Goal: Task Accomplishment & Management: Use online tool/utility

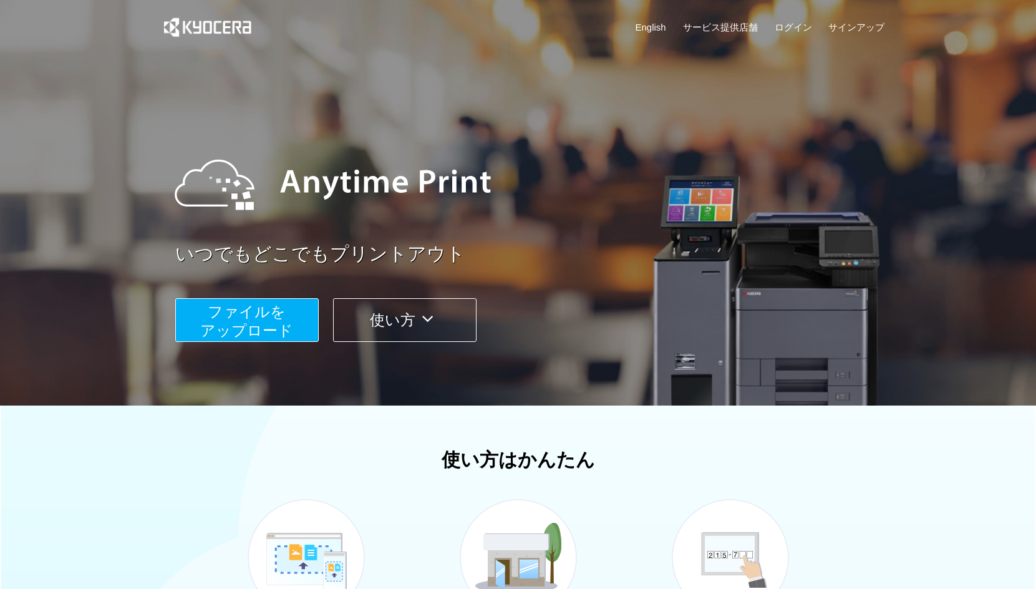
click at [299, 319] on button "ファイルを ​​アップロード" at bounding box center [246, 320] width 143 height 44
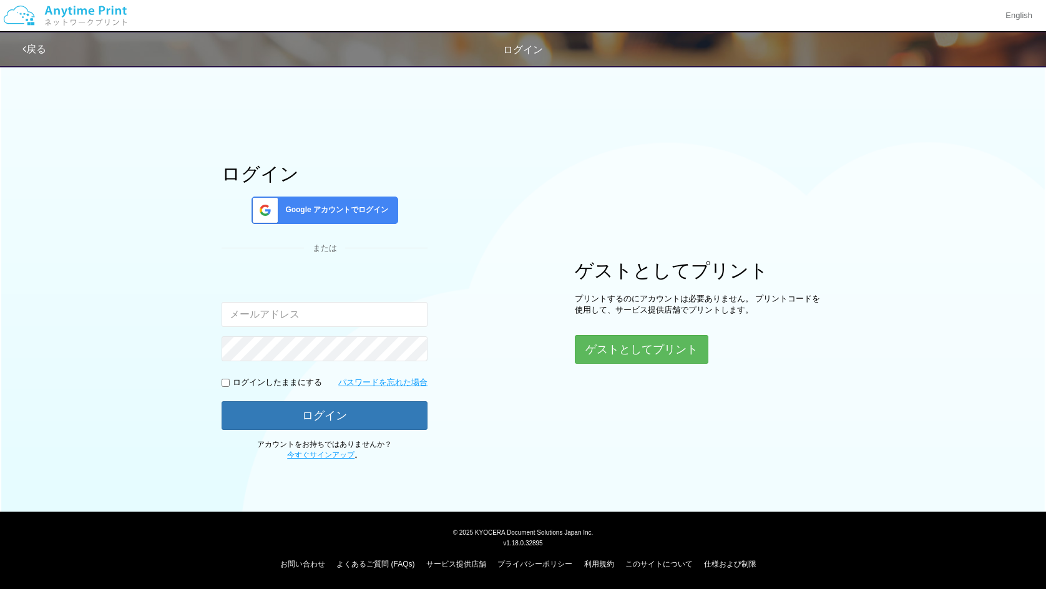
click at [304, 214] on span "Google アカウントでログイン" at bounding box center [334, 210] width 108 height 11
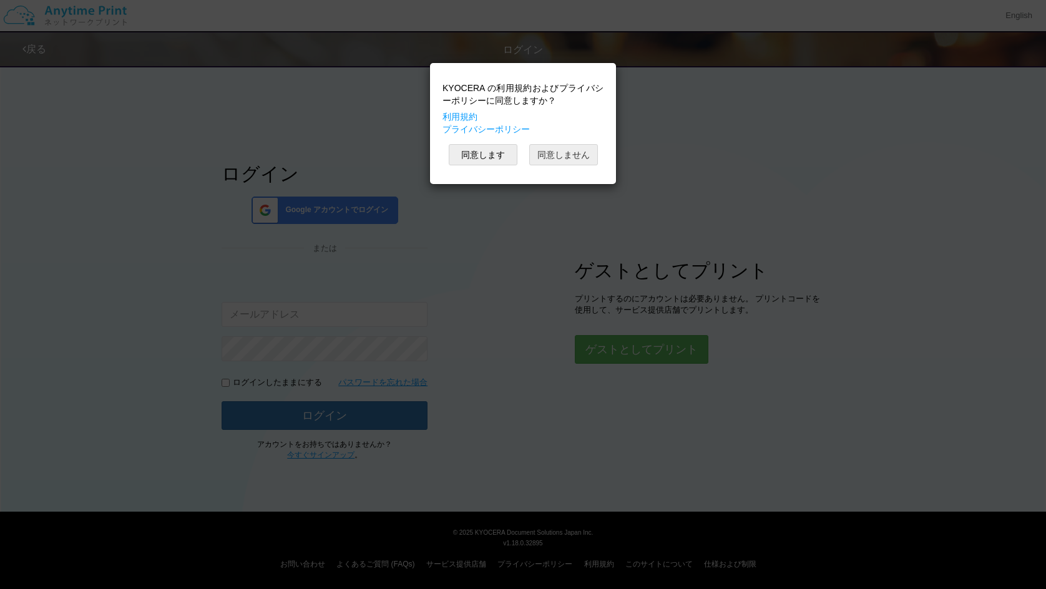
click at [593, 155] on button "同意しません" at bounding box center [563, 154] width 69 height 21
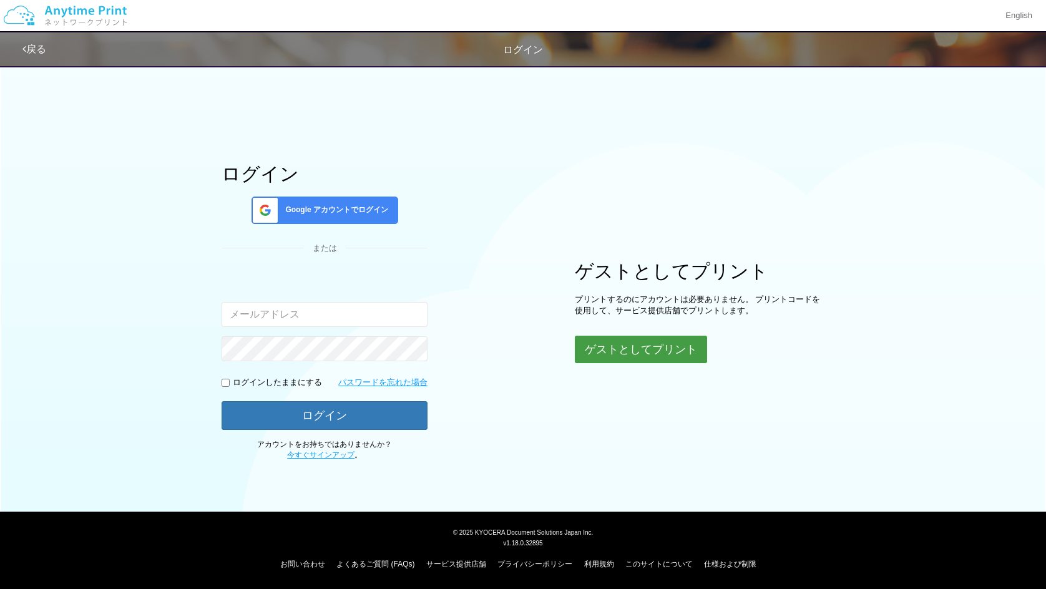
click at [627, 354] on button "ゲストとしてプリント" at bounding box center [641, 349] width 132 height 27
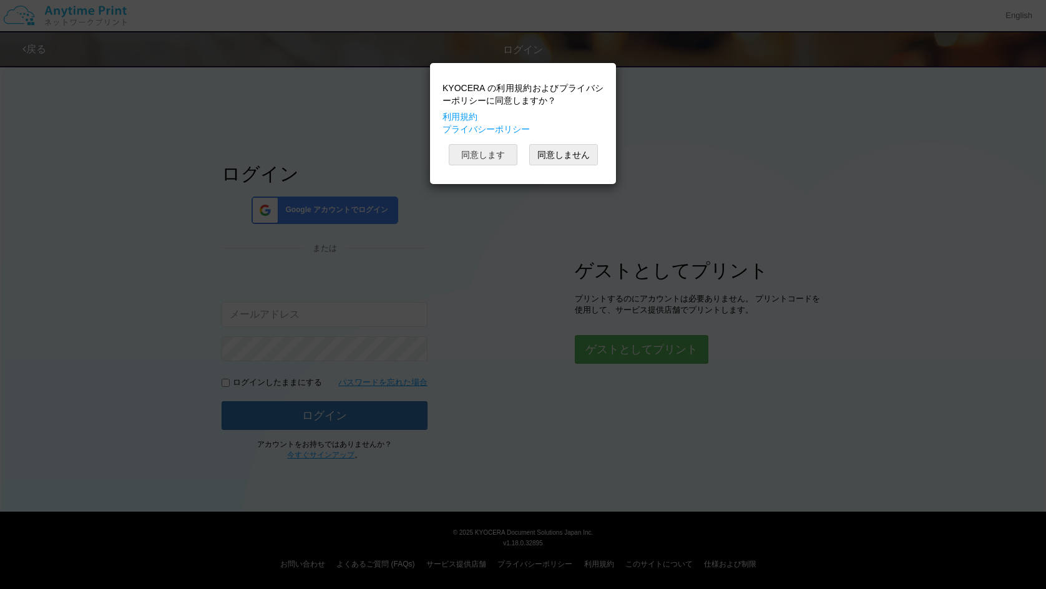
click at [496, 155] on button "同意します" at bounding box center [483, 154] width 69 height 21
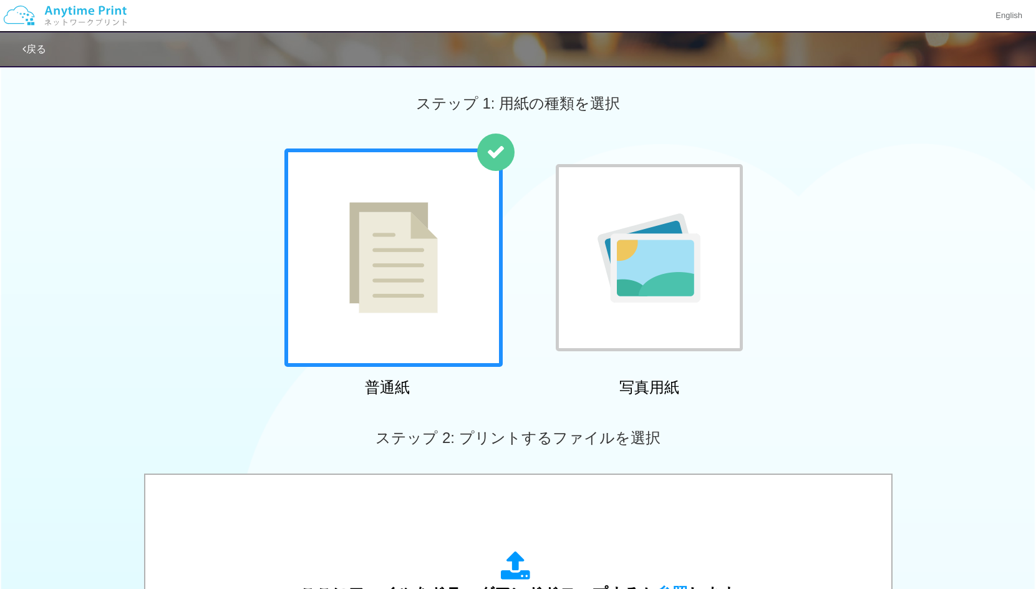
click at [661, 264] on img at bounding box center [649, 257] width 103 height 89
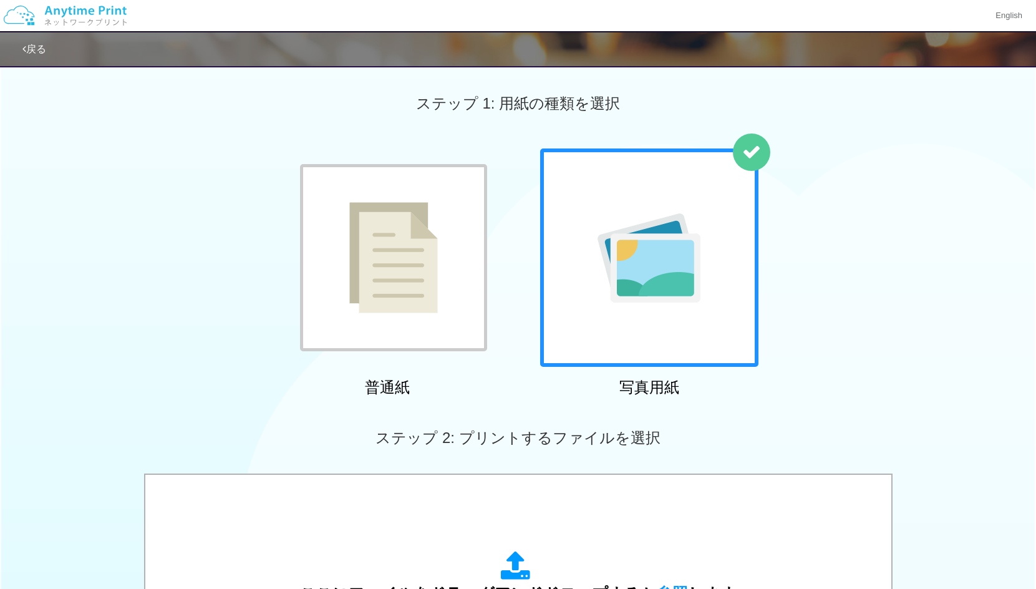
click at [347, 255] on div at bounding box center [393, 257] width 187 height 187
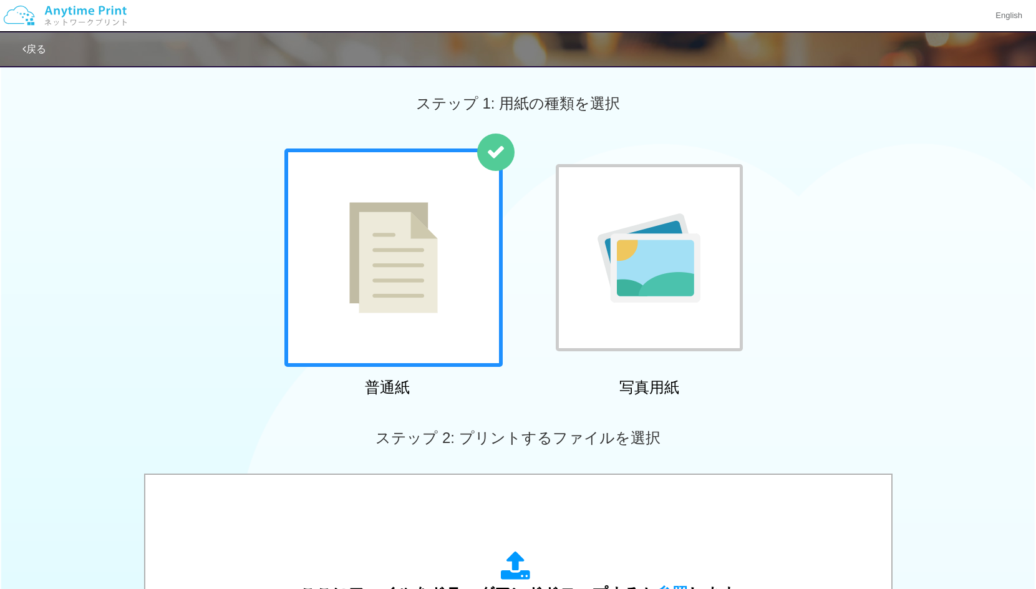
click at [636, 274] on img at bounding box center [649, 257] width 103 height 89
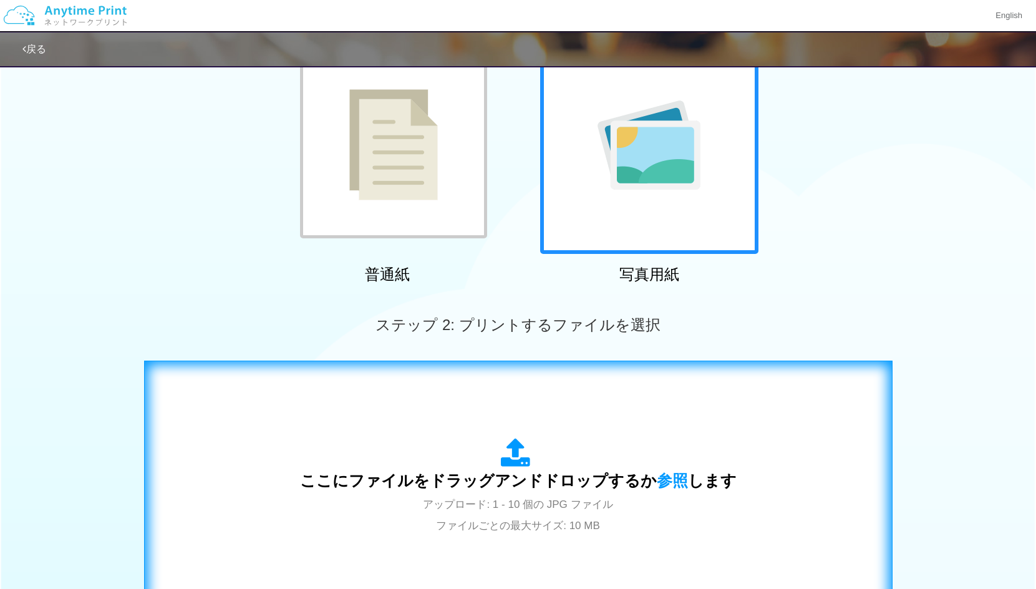
scroll to position [250, 0]
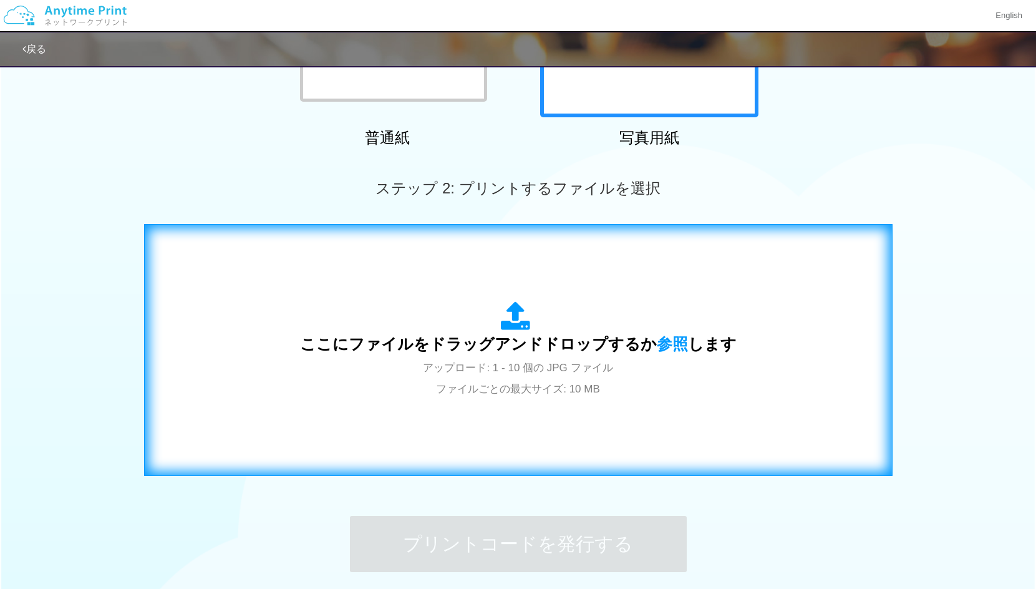
click at [406, 341] on span "ここにファイルをドラッグアンドドロップするか 参照 します" at bounding box center [518, 343] width 437 height 17
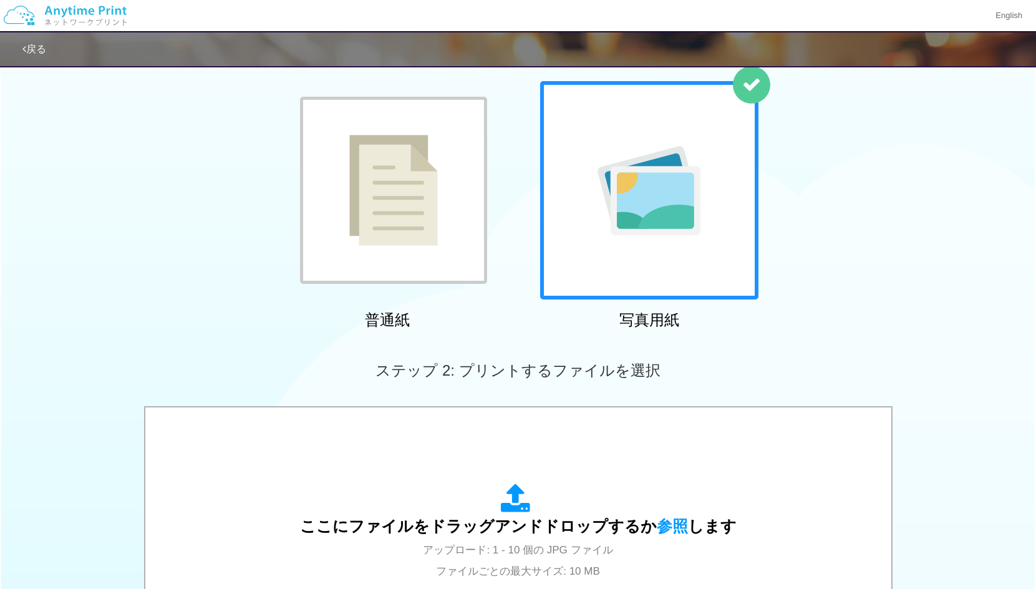
scroll to position [62, 0]
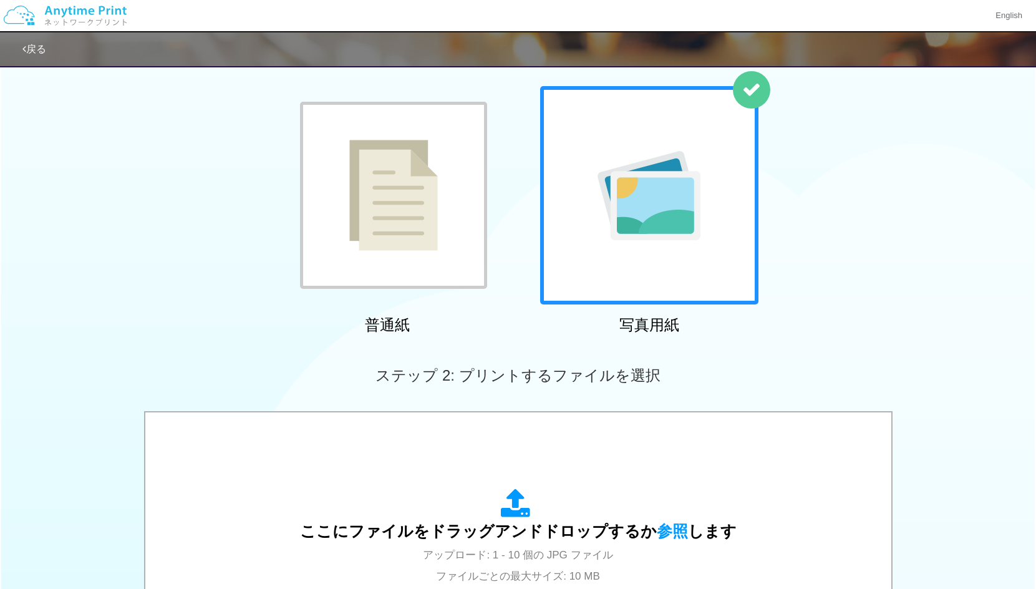
click at [396, 205] on img at bounding box center [393, 195] width 89 height 111
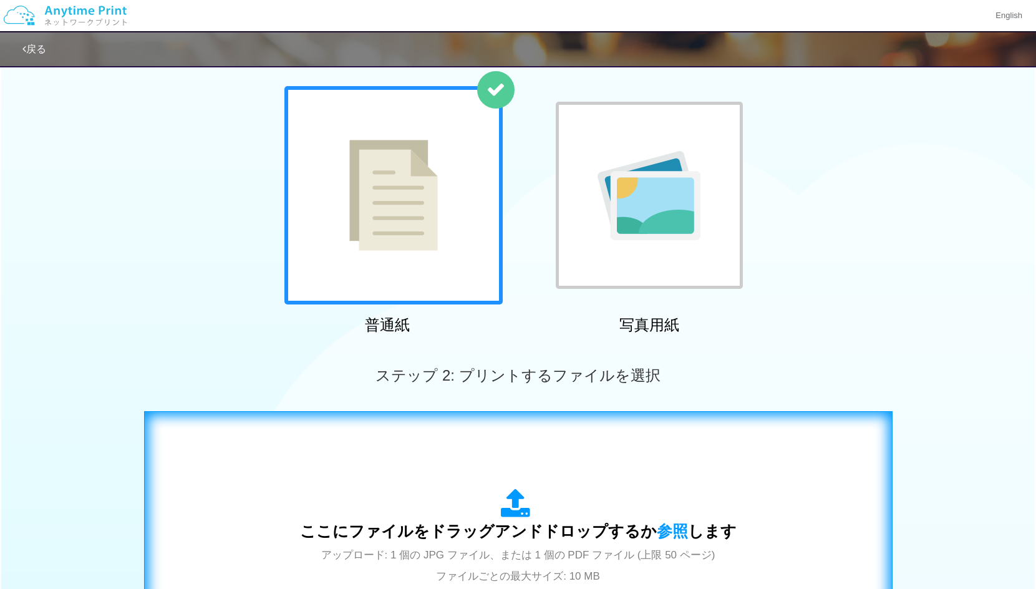
click at [400, 502] on div "ここにファイルをドラッグアンドドロップするか 参照 します アップロード: 1 個の JPG ファイル、または 1 個の PDF ファイル (上限 50 ペー…" at bounding box center [518, 536] width 437 height 97
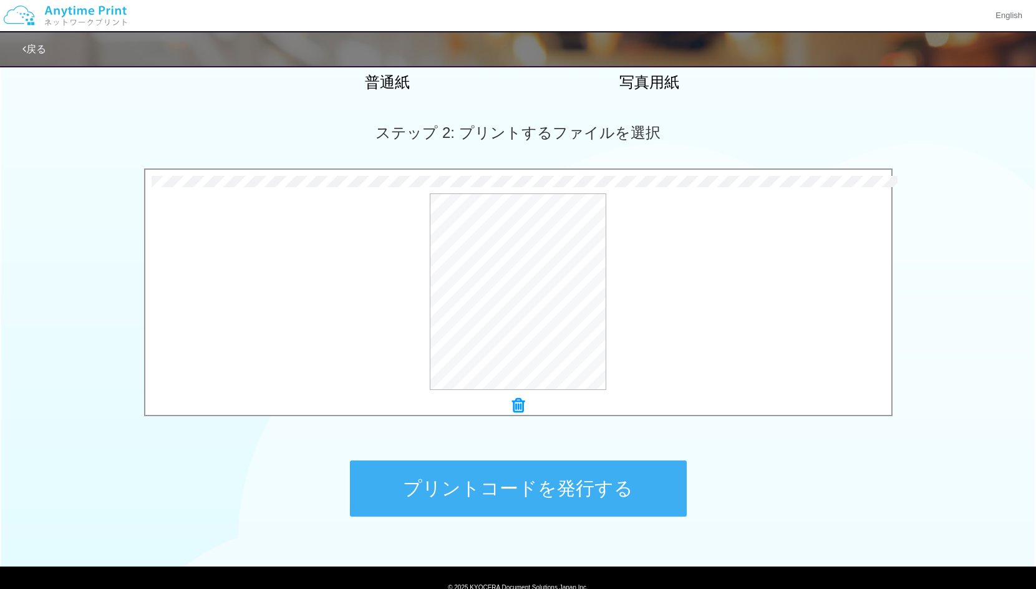
scroll to position [312, 0]
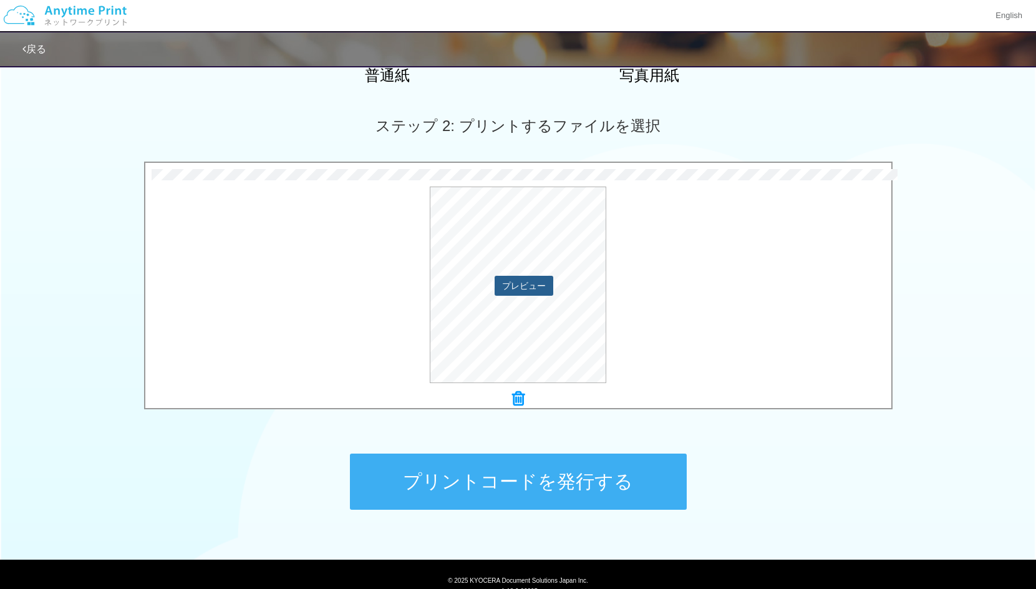
click at [518, 283] on button "プレビュー" at bounding box center [524, 286] width 59 height 20
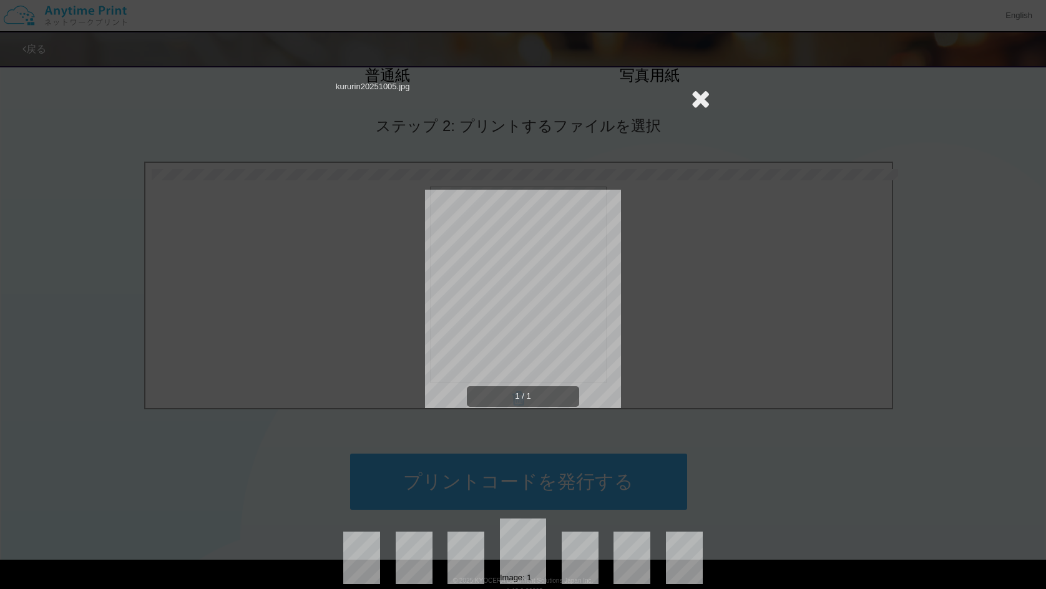
click at [822, 321] on div "kururin20251005.jpg 1 / 1 Image: 1" at bounding box center [523, 294] width 1046 height 589
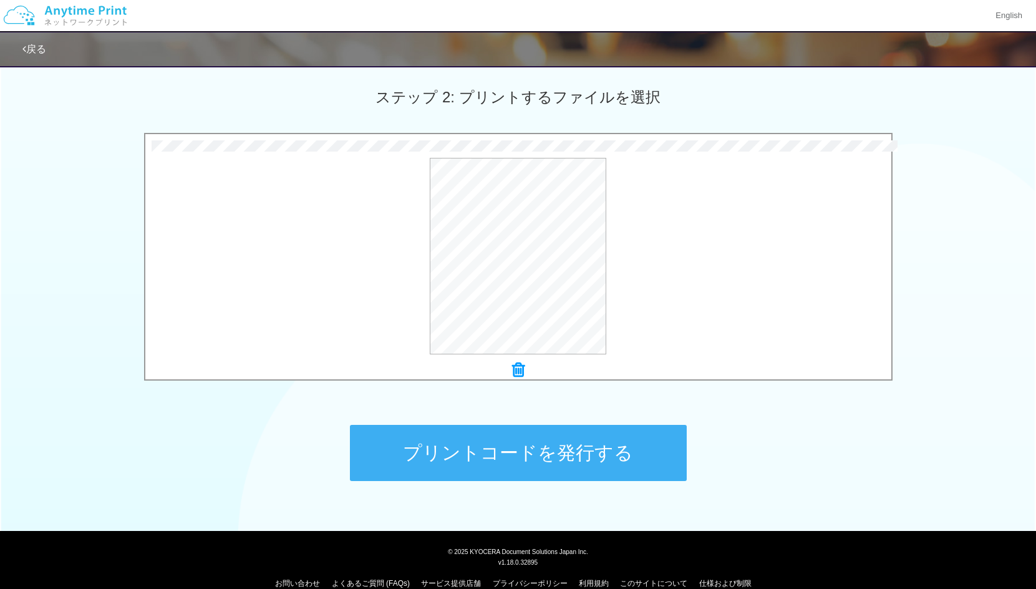
scroll to position [360, 0]
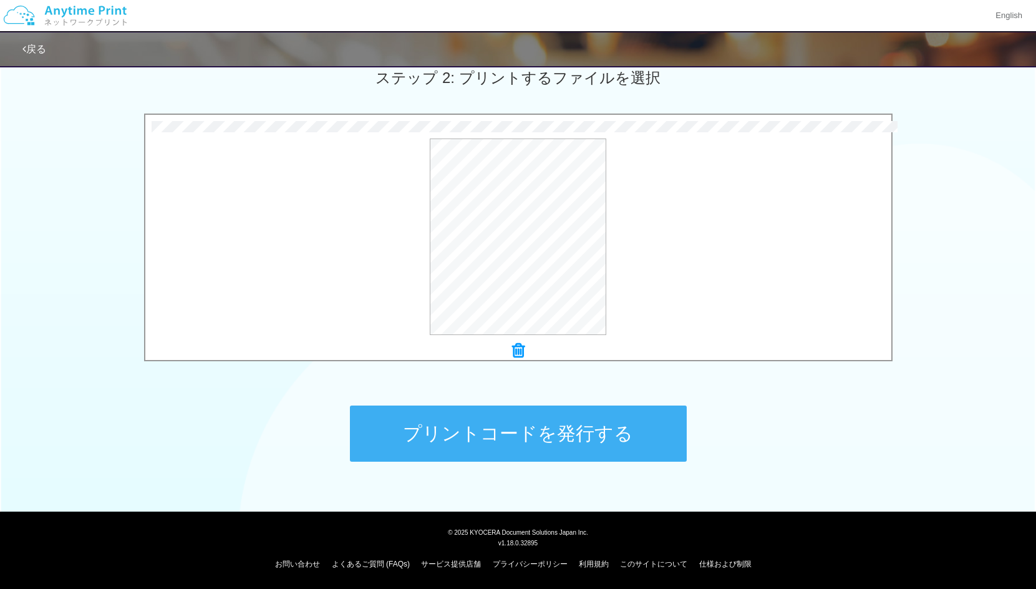
click at [460, 434] on button "プリントコードを発行する" at bounding box center [518, 433] width 337 height 56
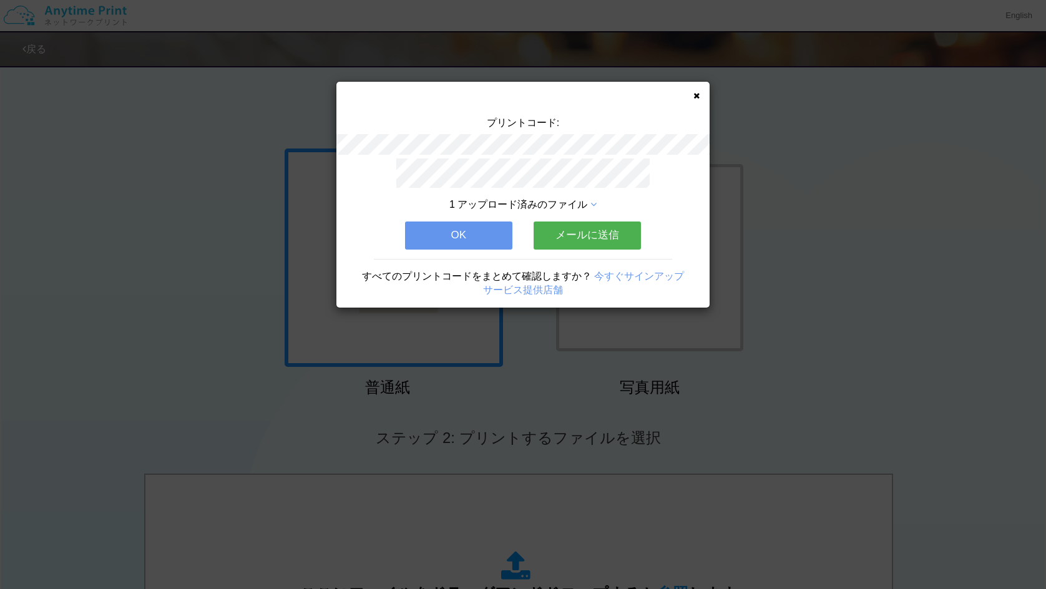
click at [858, 202] on div "プリントコード: 1 アップロード済みのファイル OK メールに送信 すべてのプリントコードをまとめて確認しますか？ 今すぐサインアップ サービス提供店舗" at bounding box center [523, 294] width 1046 height 589
click at [694, 95] on icon at bounding box center [696, 96] width 6 height 8
